Goal: Navigation & Orientation: Find specific page/section

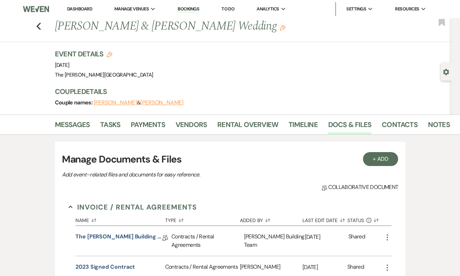
click at [184, 11] on link "Bookings" at bounding box center [189, 9] width 22 height 7
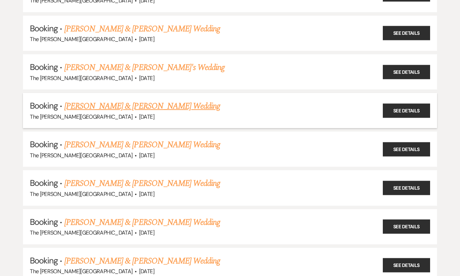
scroll to position [304, 0]
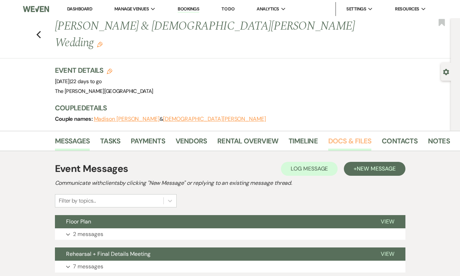
click at [337, 135] on link "Docs & Files" at bounding box center [349, 142] width 43 height 15
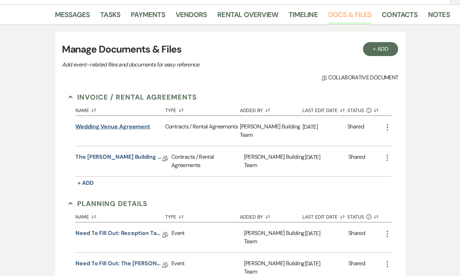
scroll to position [155, 0]
